Goal: Task Accomplishment & Management: Manage account settings

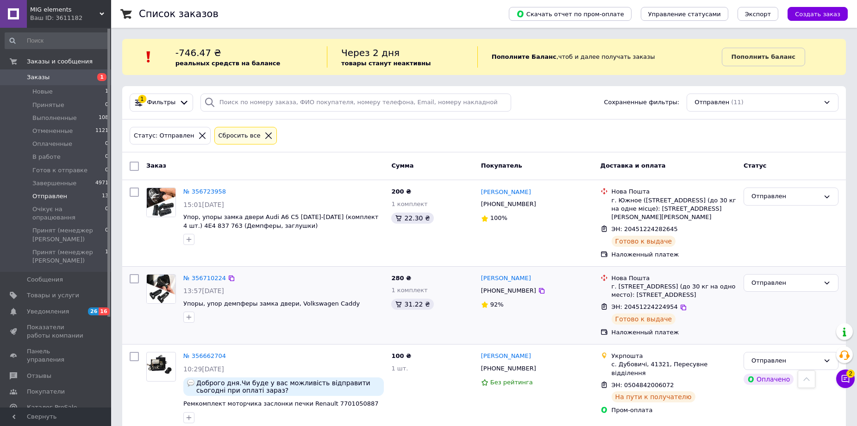
scroll to position [232, 0]
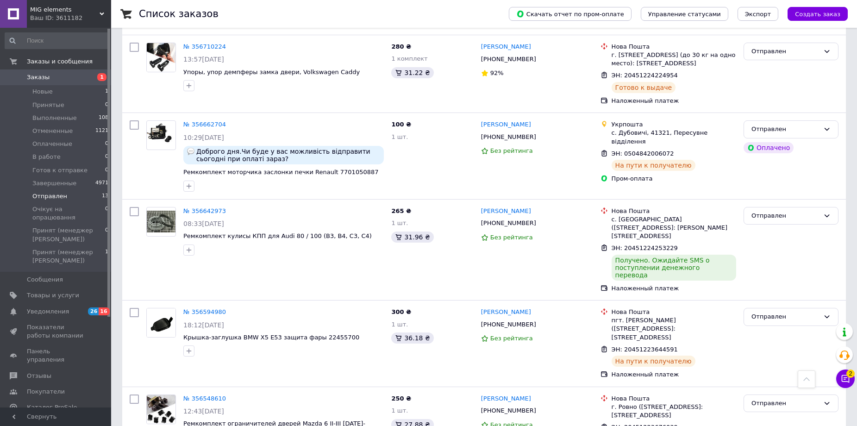
drag, startPoint x: 50, startPoint y: 91, endPoint x: 50, endPoint y: 74, distance: 17.6
click at [50, 91] on span "Новые" at bounding box center [42, 92] width 20 height 8
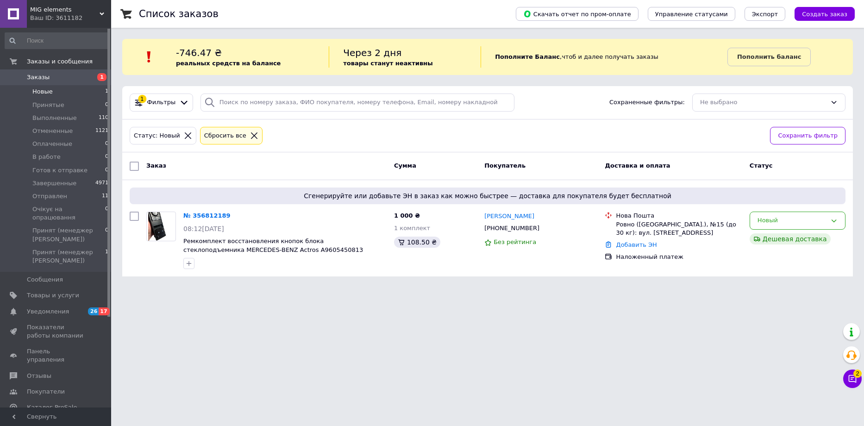
click at [67, 93] on li "Новые 1" at bounding box center [57, 91] width 114 height 13
click at [67, 248] on span "Принят (менеджер [PERSON_NAME])" at bounding box center [68, 256] width 73 height 17
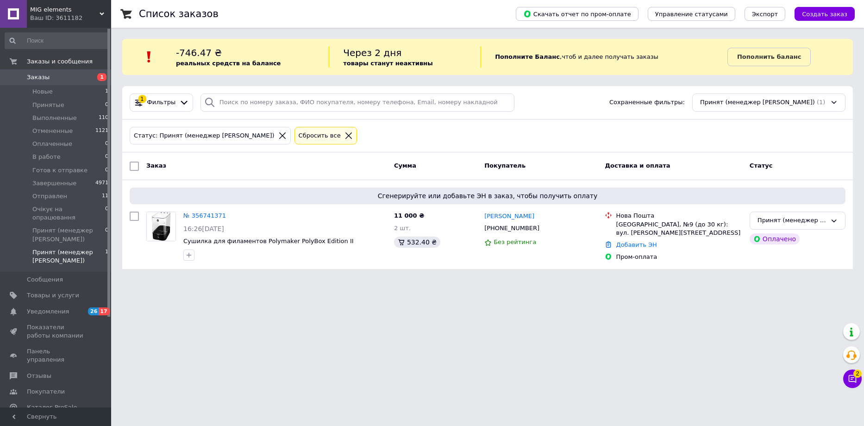
click at [69, 75] on span "Заказы" at bounding box center [56, 77] width 59 height 8
